Goal: Task Accomplishment & Management: Use online tool/utility

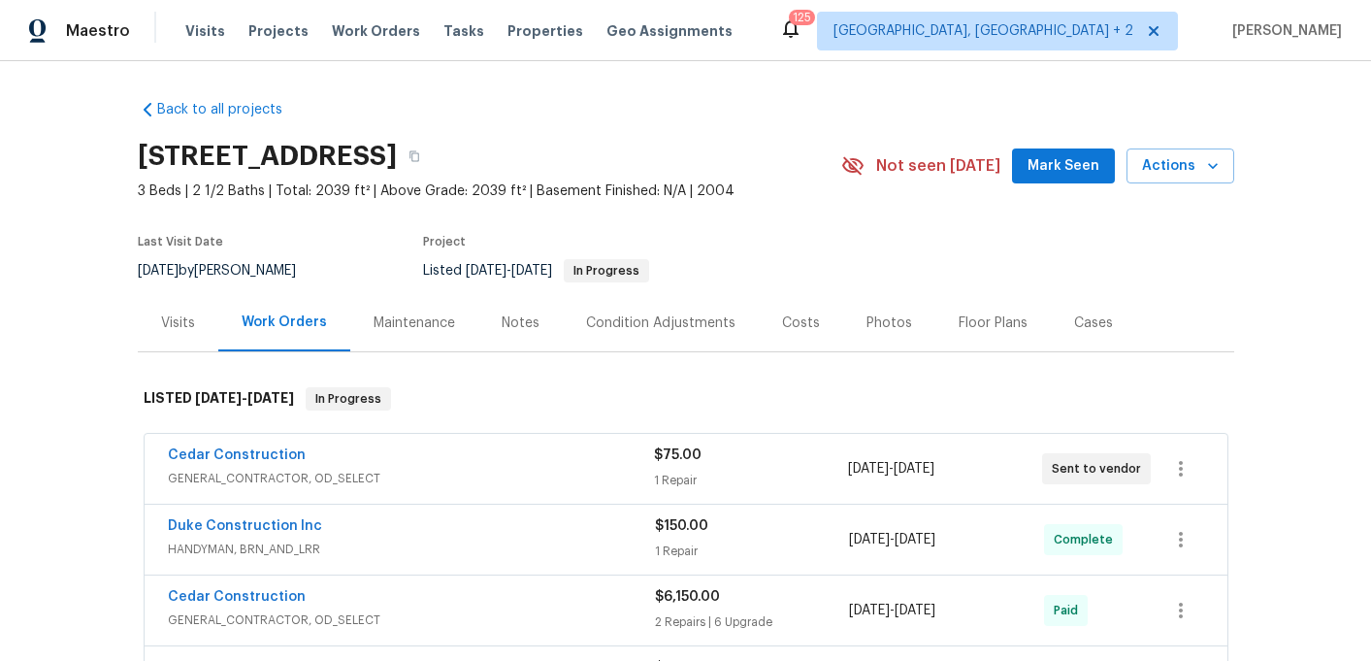
click at [372, 452] on div "Cedar Construction" at bounding box center [411, 456] width 486 height 23
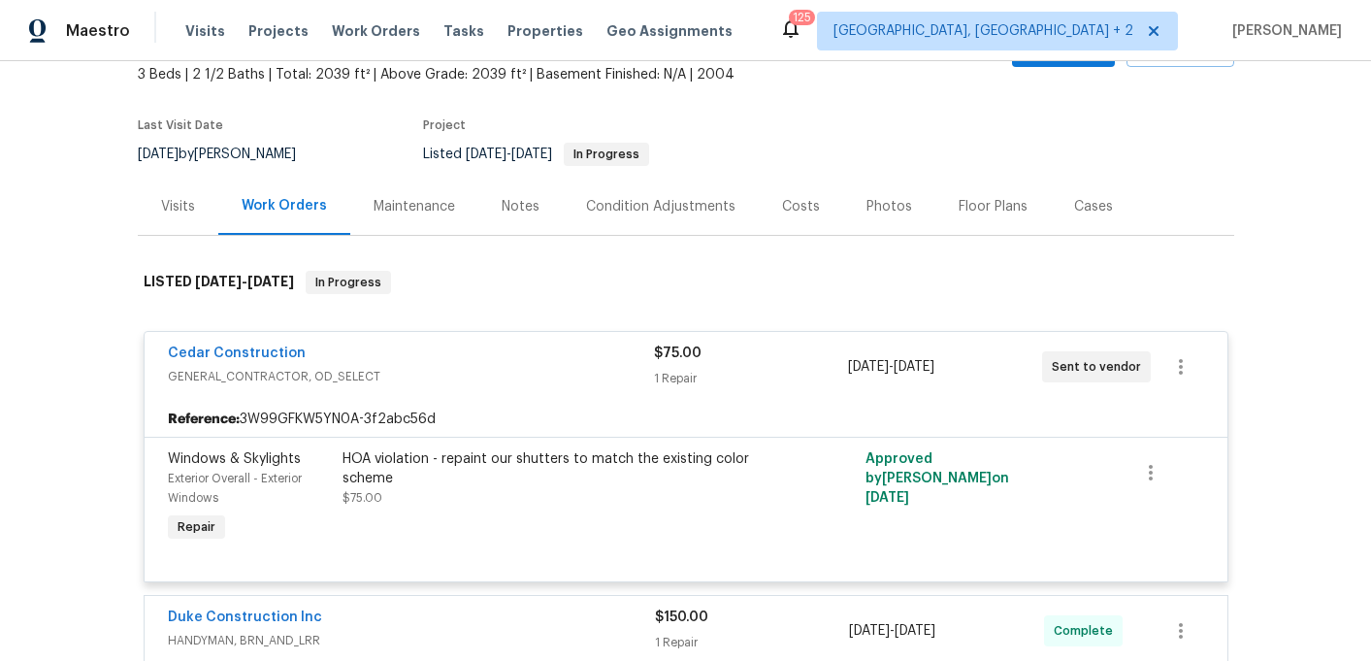
scroll to position [151, 0]
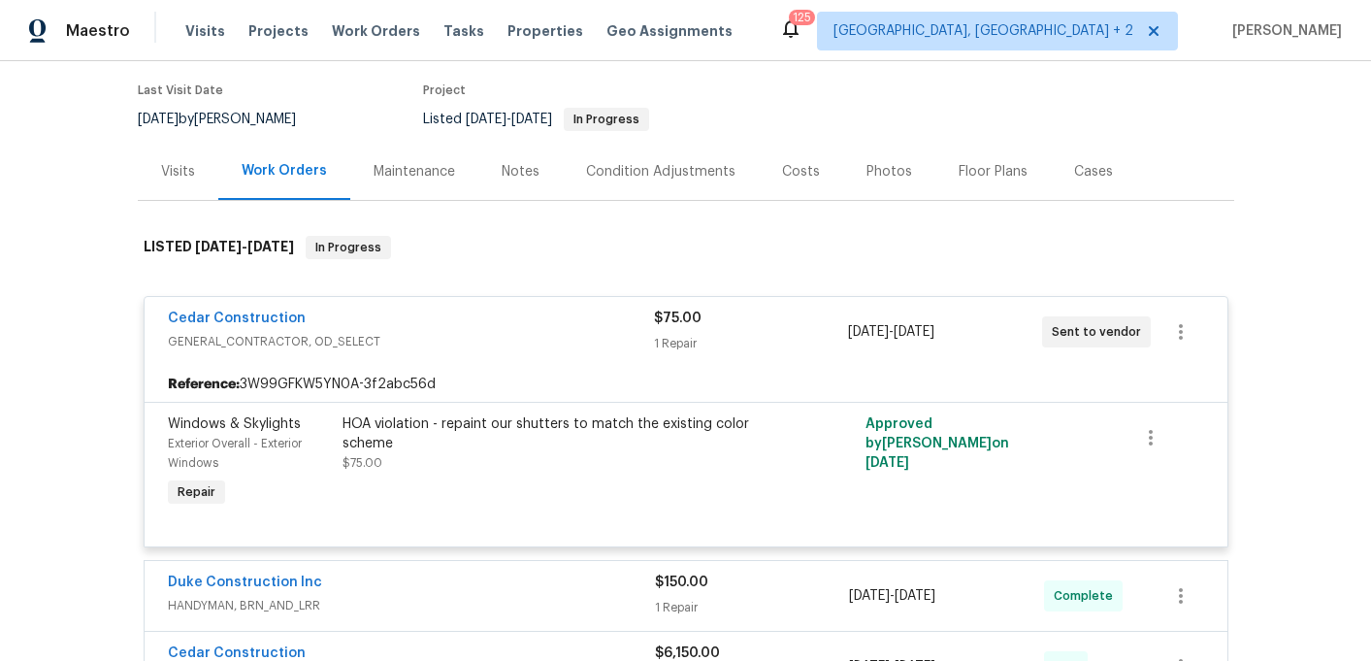
click at [323, 592] on div "Duke Construction Inc" at bounding box center [411, 584] width 487 height 23
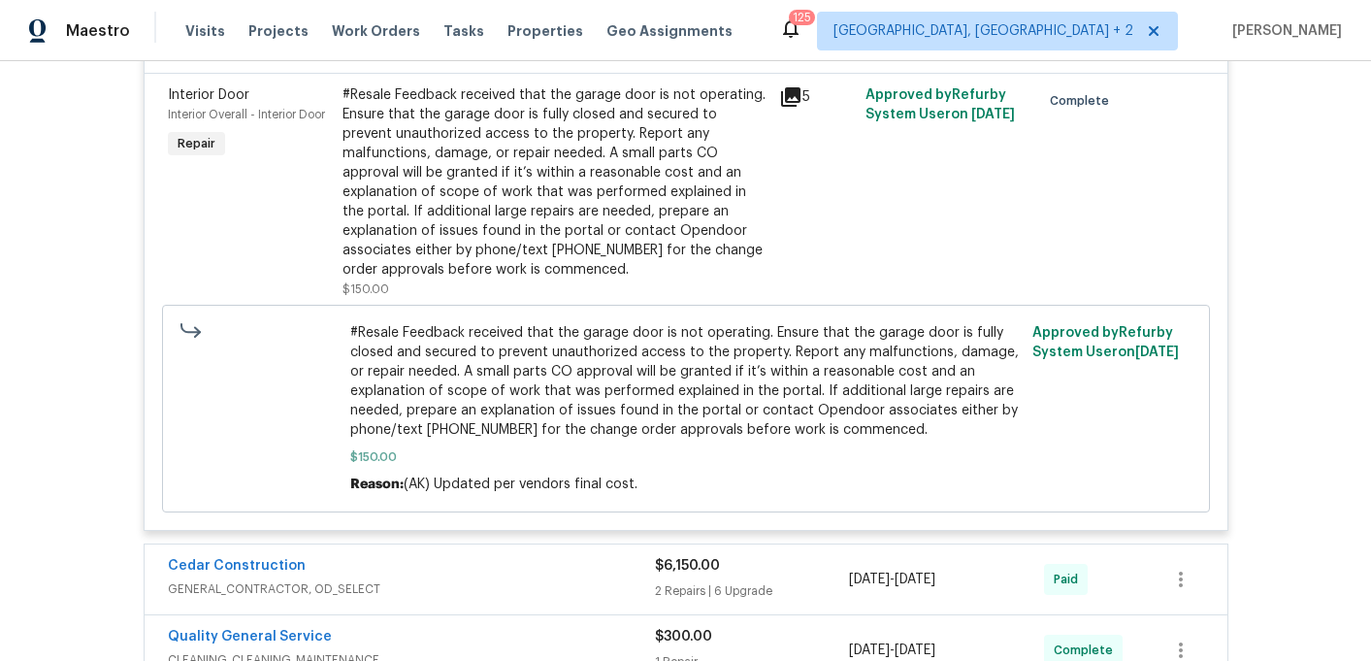
scroll to position [853, 0]
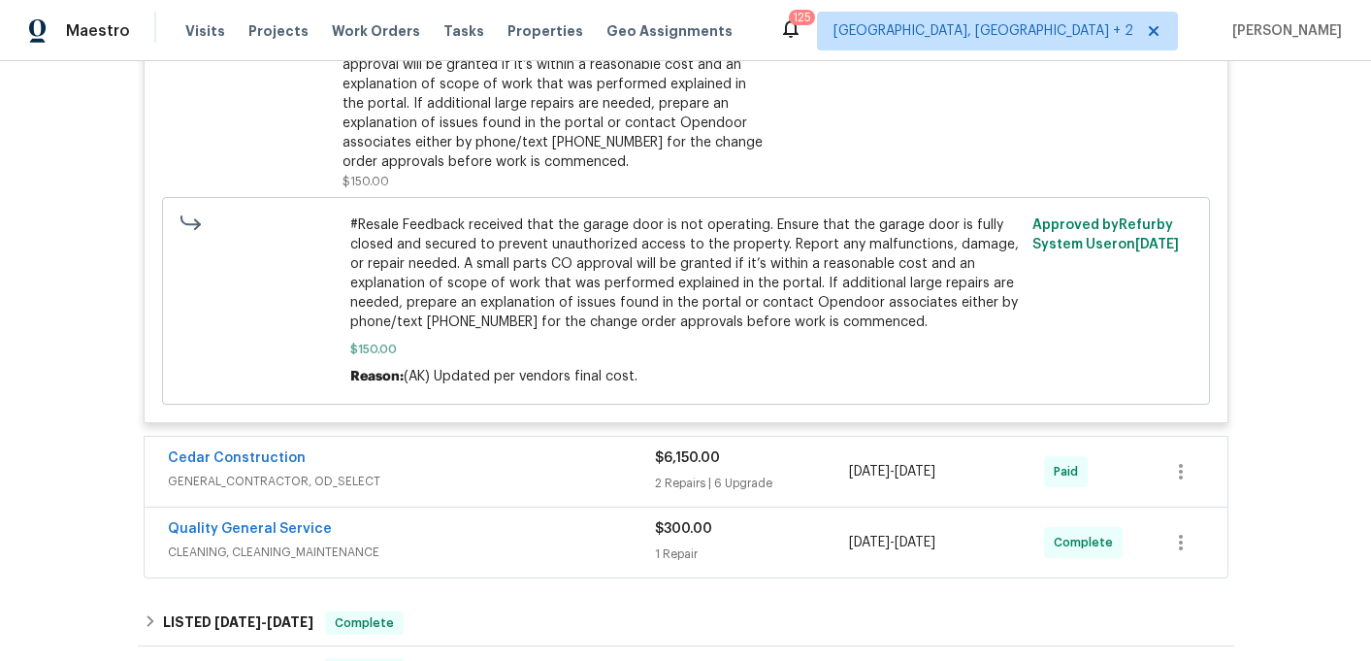
click at [334, 484] on span "GENERAL_CONTRACTOR, OD_SELECT" at bounding box center [411, 481] width 487 height 19
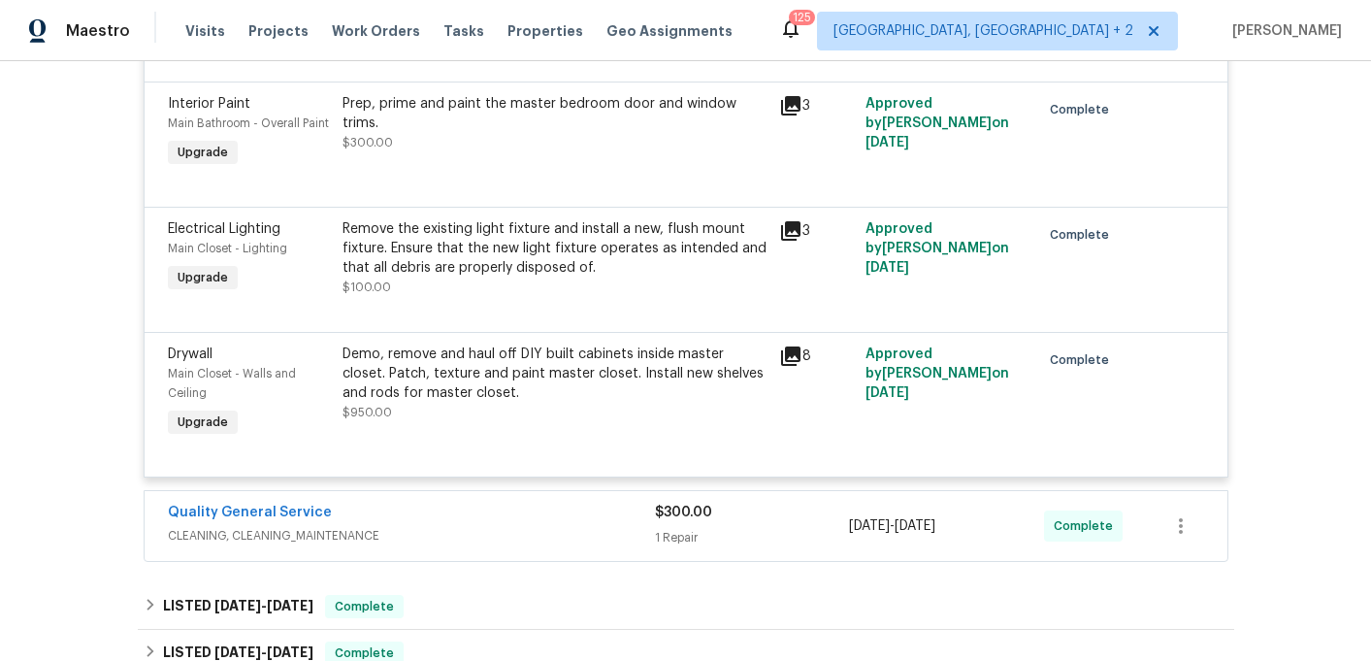
scroll to position [2559, 0]
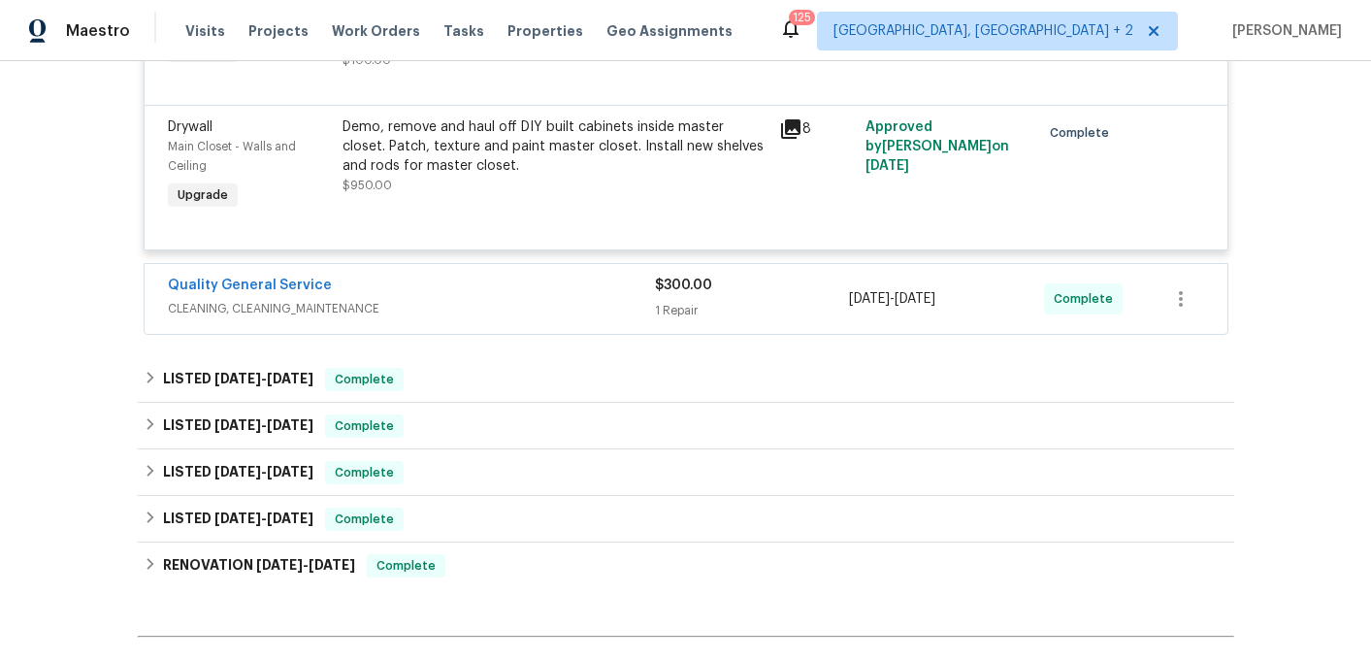
click at [373, 313] on span "CLEANING, CLEANING_MAINTENANCE" at bounding box center [411, 308] width 487 height 19
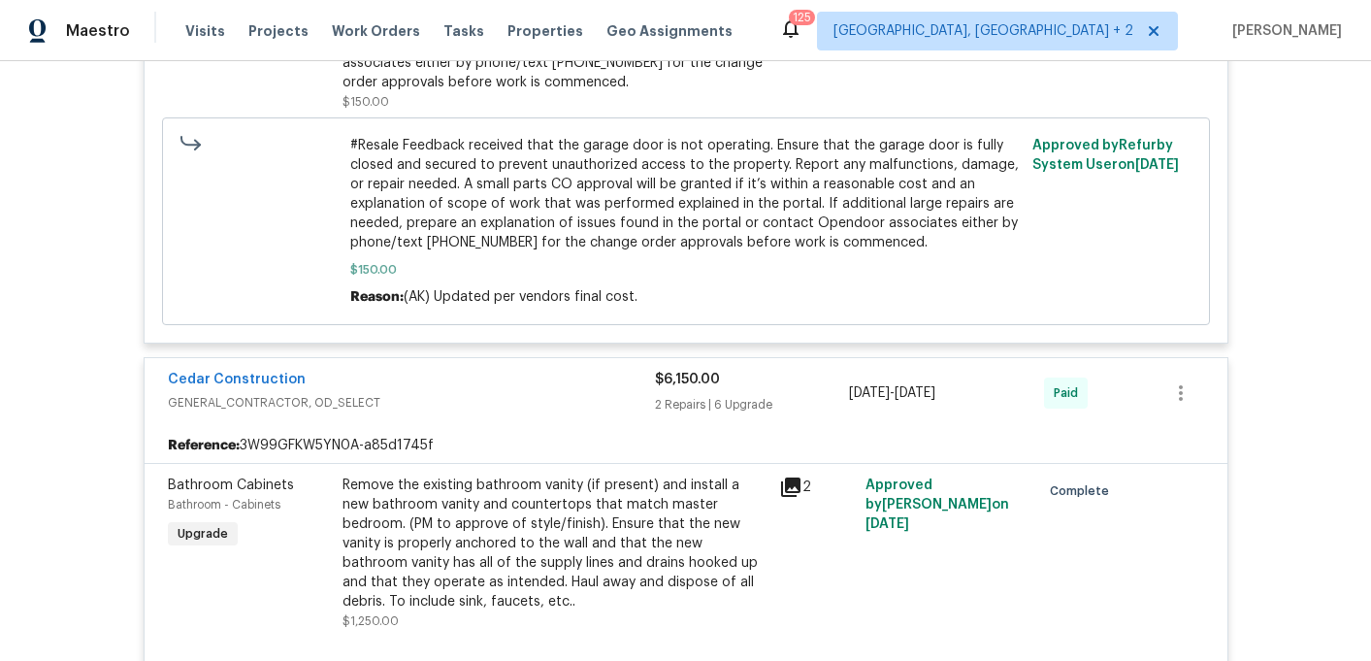
scroll to position [0, 0]
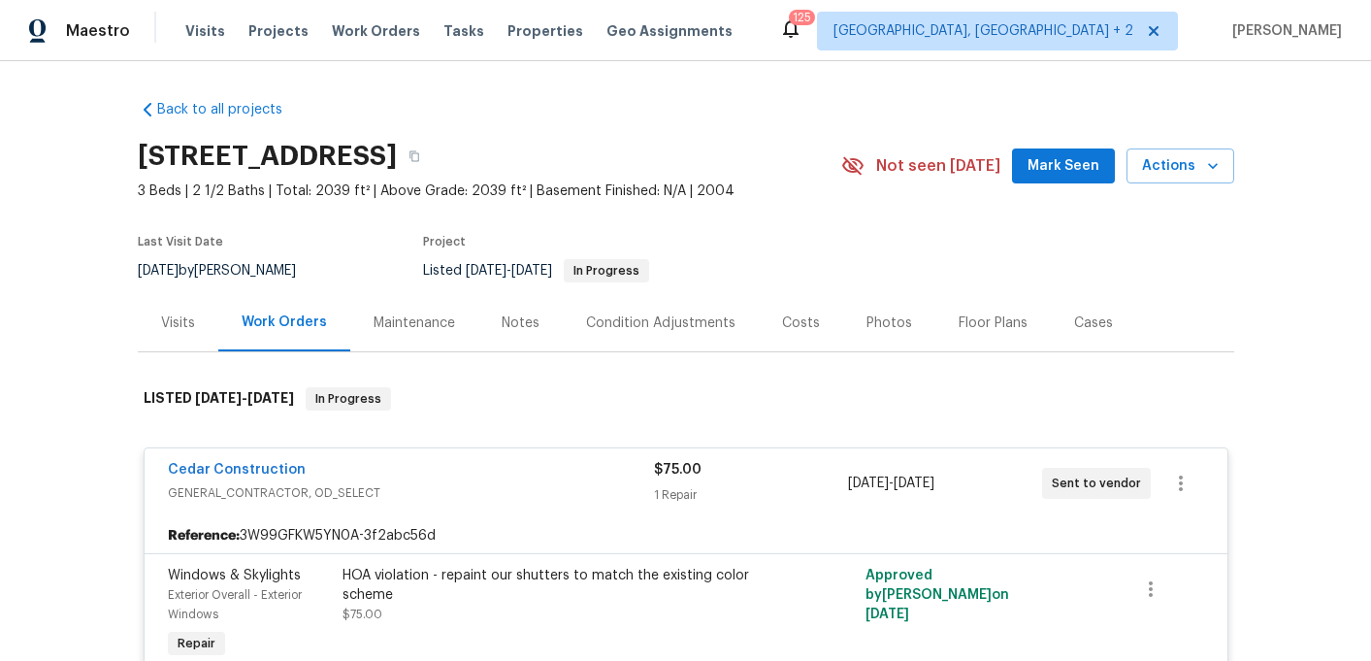
click at [103, 533] on div "Back to all projects [STREET_ADDRESS] 3 Beds | 2 1/2 Baths | Total: 2039 ft² | …" at bounding box center [685, 361] width 1371 height 600
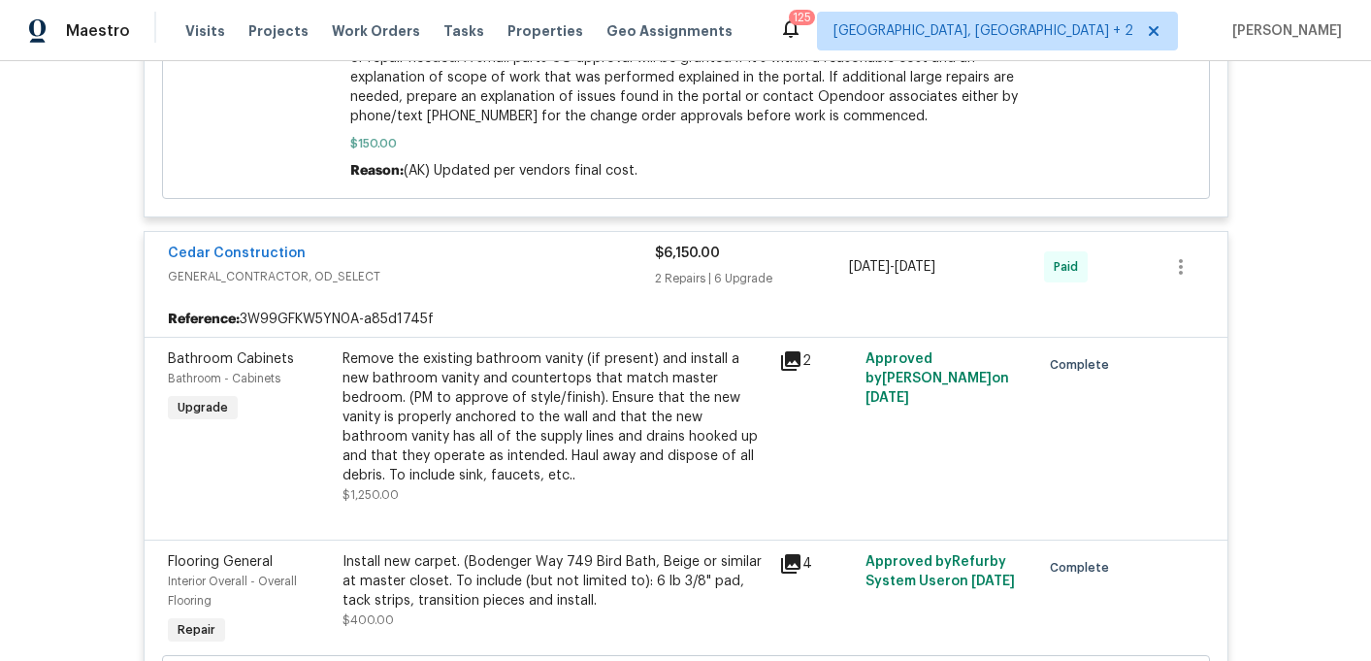
click at [499, 428] on div "Remove the existing bathroom vanity (if present) and install a new bathroom van…" at bounding box center [555, 417] width 425 height 136
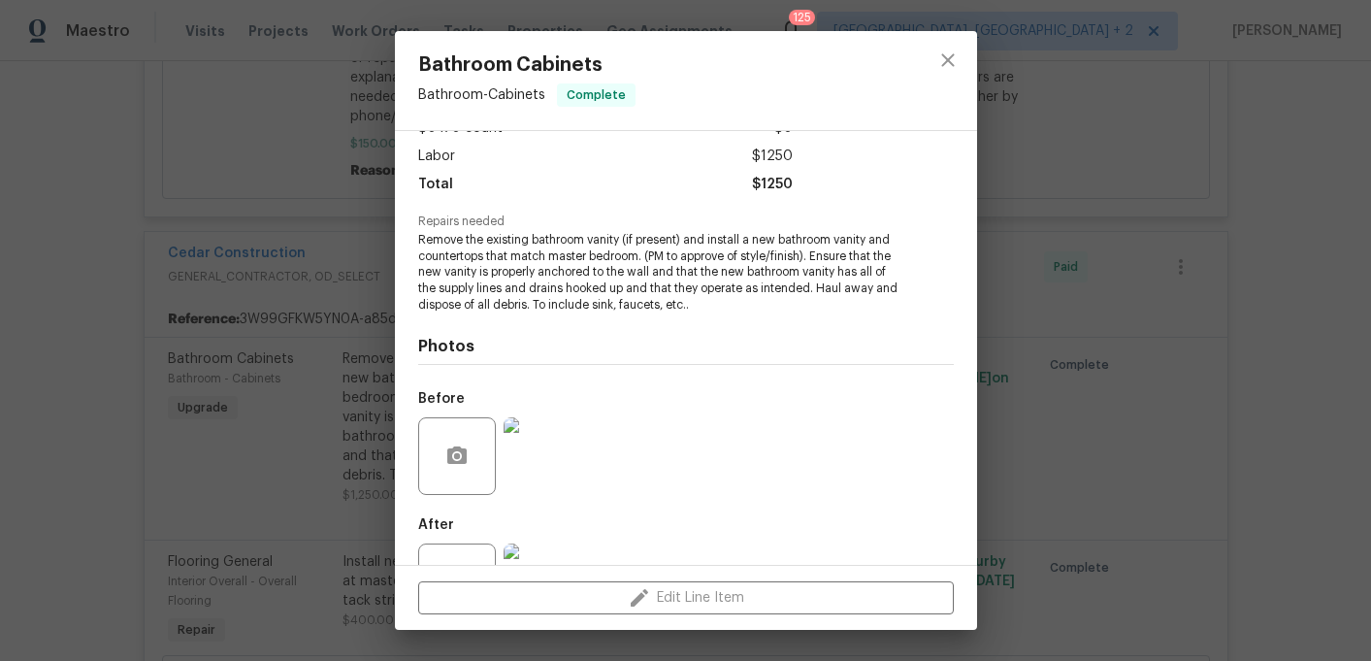
scroll to position [201, 0]
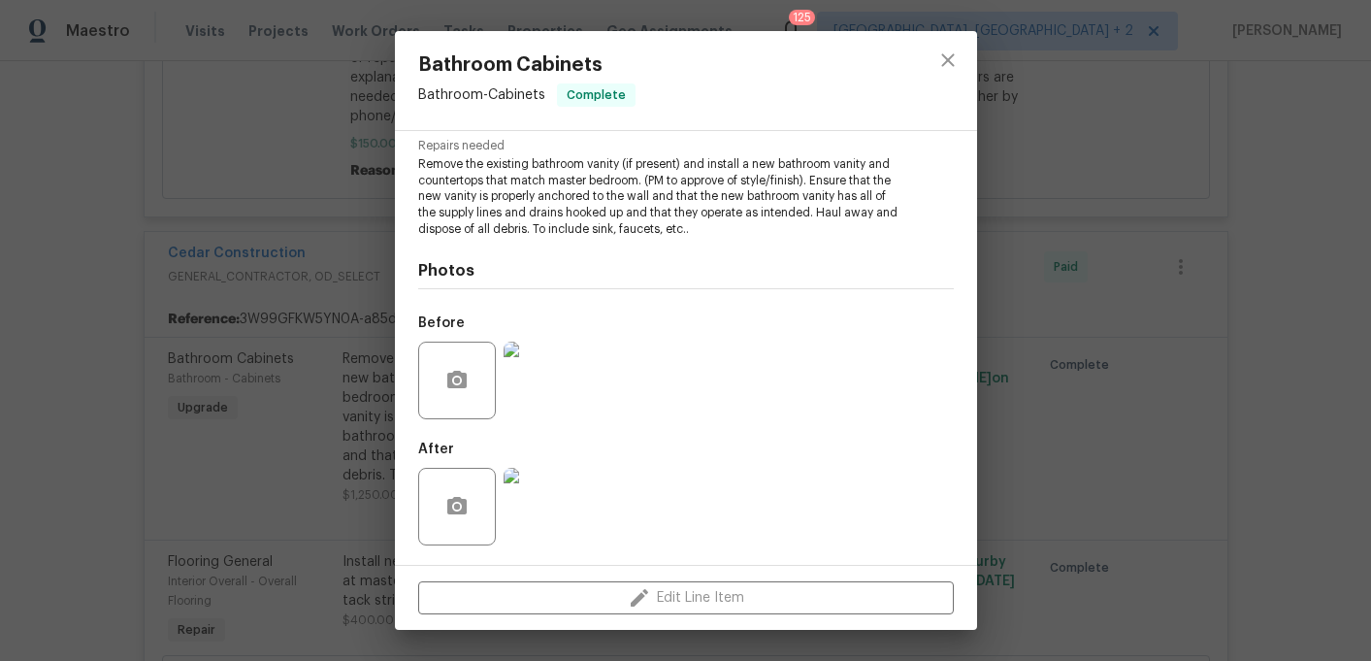
click at [565, 526] on img at bounding box center [543, 507] width 78 height 78
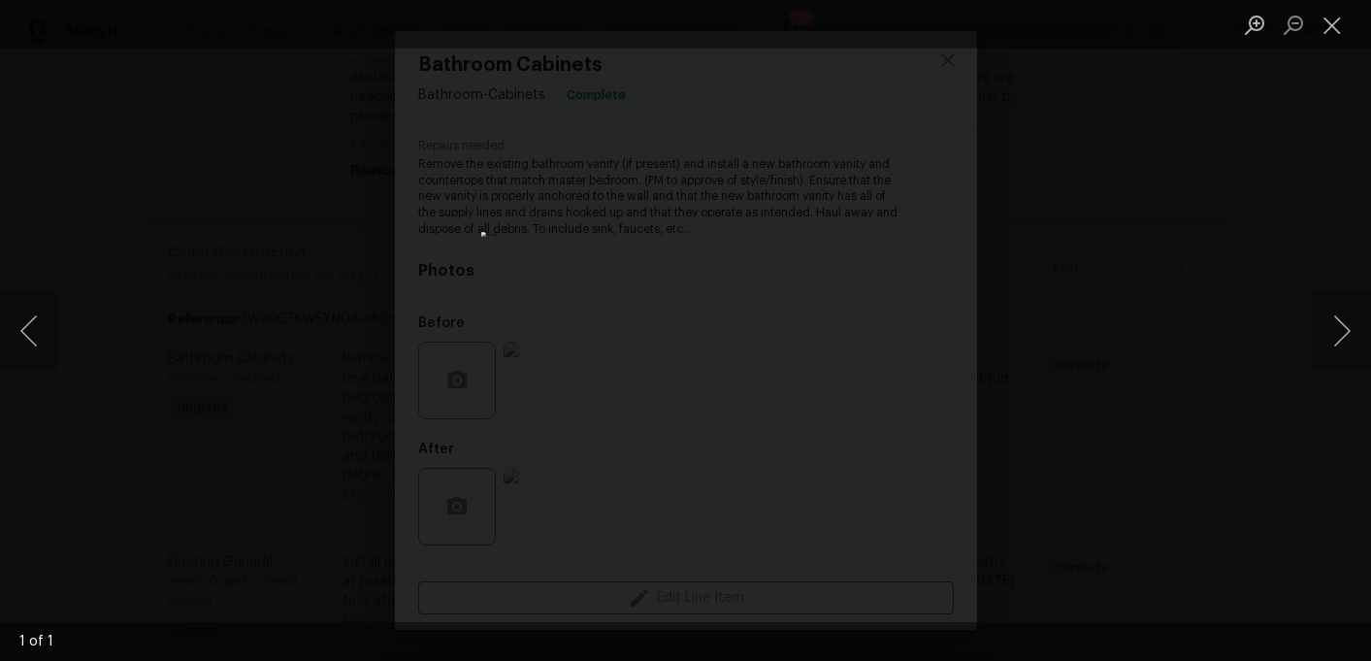
click at [1007, 115] on div "Lightbox" at bounding box center [685, 330] width 1371 height 661
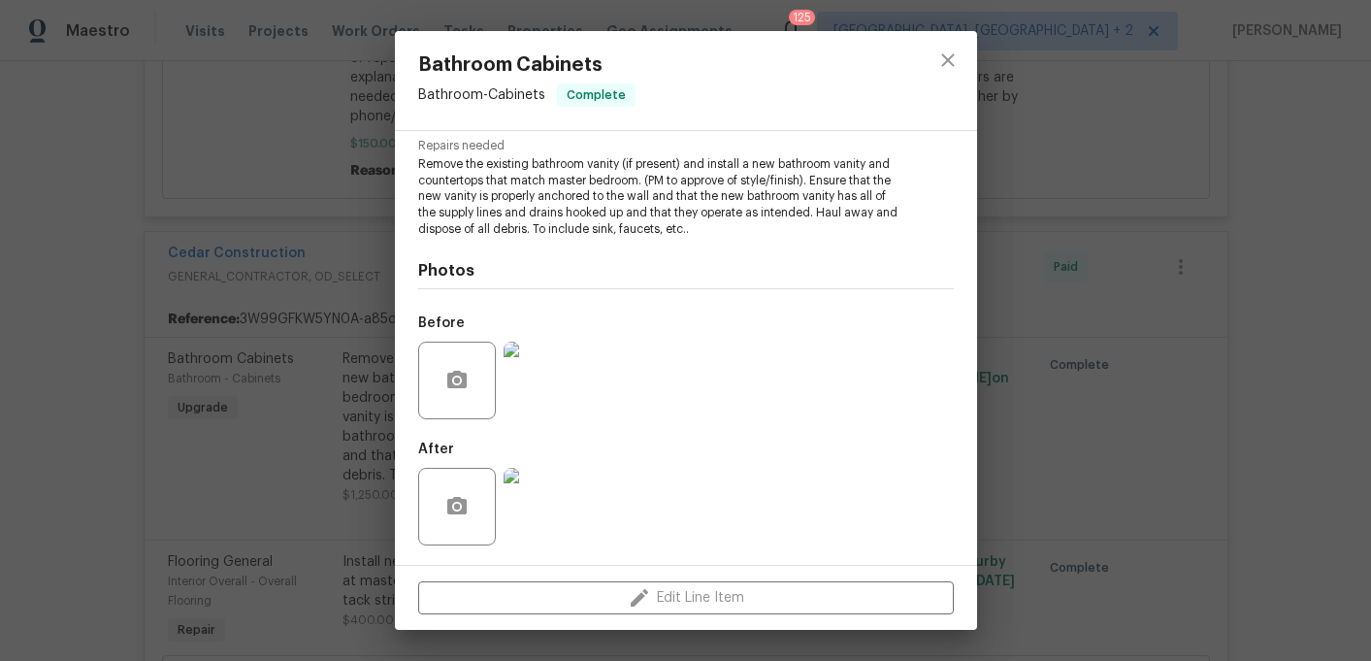
click at [29, 527] on div "Bathroom Cabinets Bathroom - Cabinets Complete Vendor Cedar Construction Accoun…" at bounding box center [685, 330] width 1371 height 661
